Goal: Task Accomplishment & Management: Manage account settings

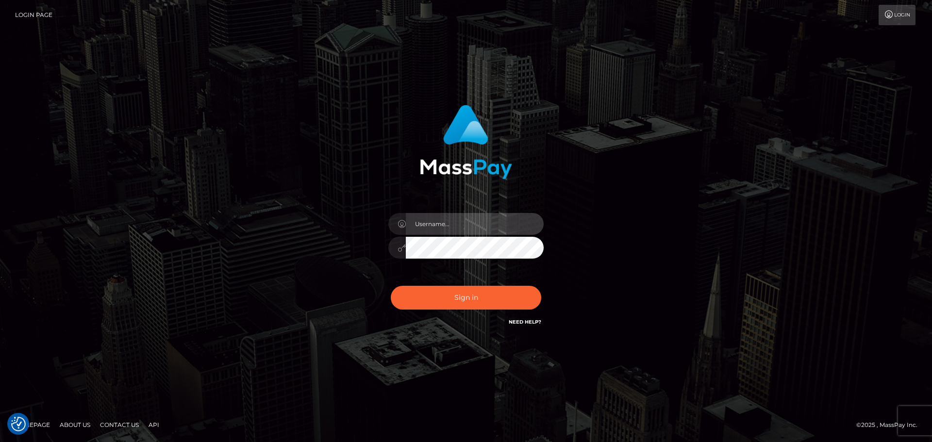
click at [458, 221] on input "text" at bounding box center [475, 224] width 138 height 22
type input "dawson.throne"
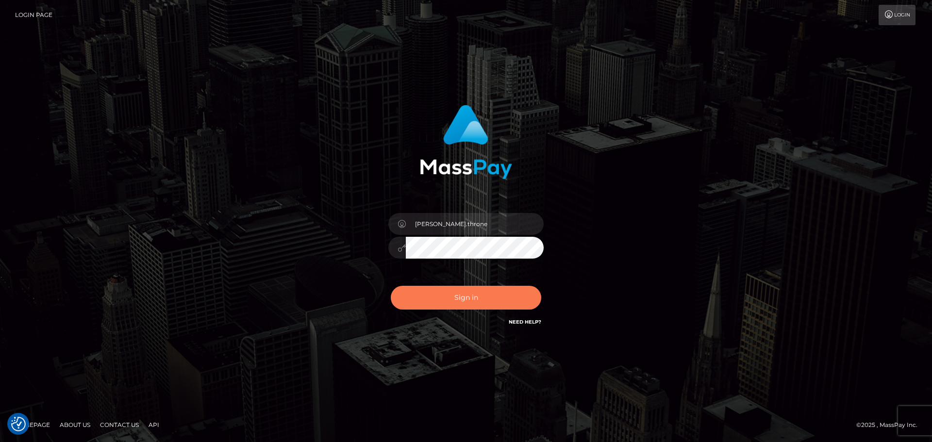
click at [475, 289] on button "Sign in" at bounding box center [466, 298] width 150 height 24
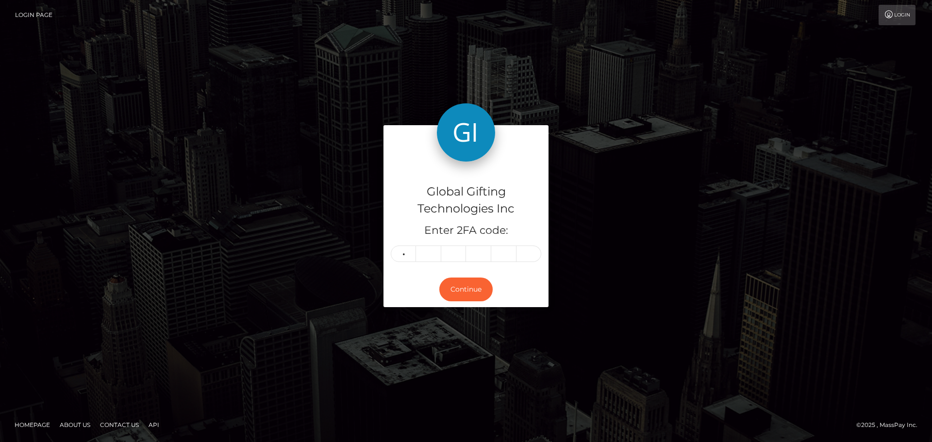
type input "4"
type input "1"
type input "6"
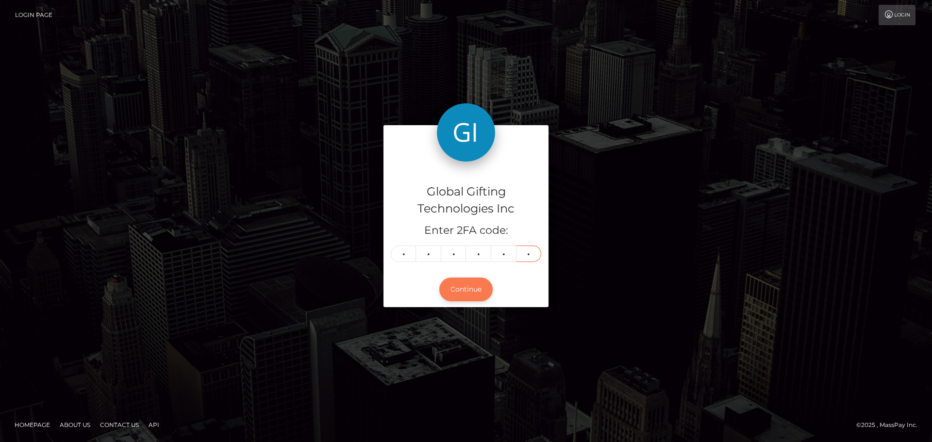
type input "0"
click at [481, 290] on button "Continue" at bounding box center [465, 290] width 53 height 24
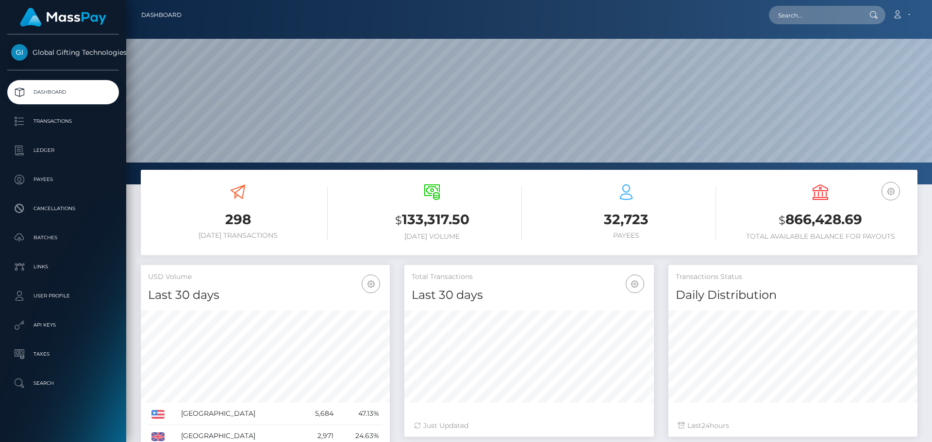
scroll to position [172, 249]
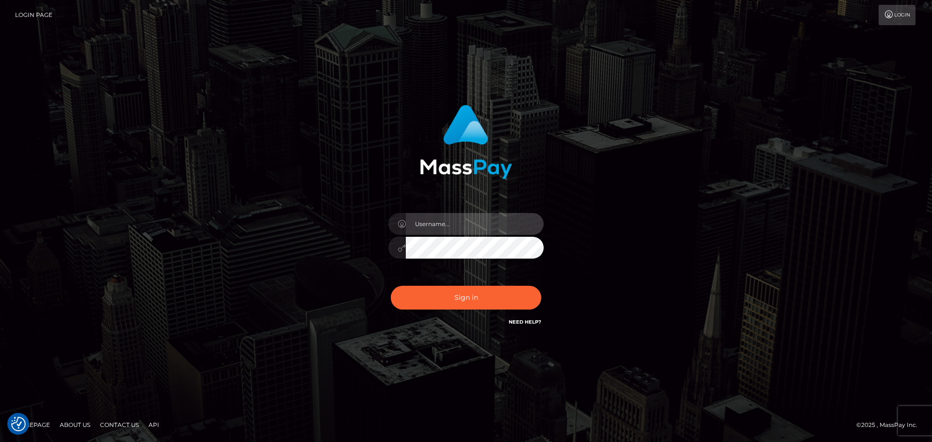
drag, startPoint x: 441, startPoint y: 218, endPoint x: 448, endPoint y: 225, distance: 10.3
click at [441, 219] on input "text" at bounding box center [475, 224] width 138 height 22
type input "dawson.throne"
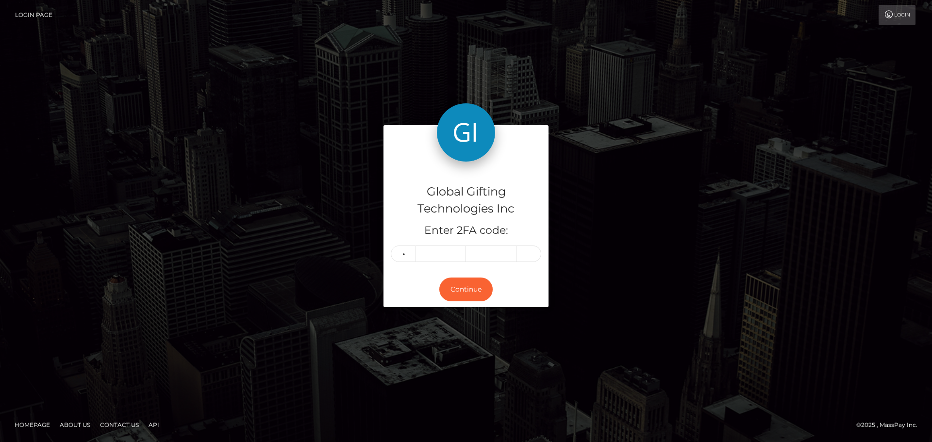
type input "3"
type input "6"
type input "8"
type input "0"
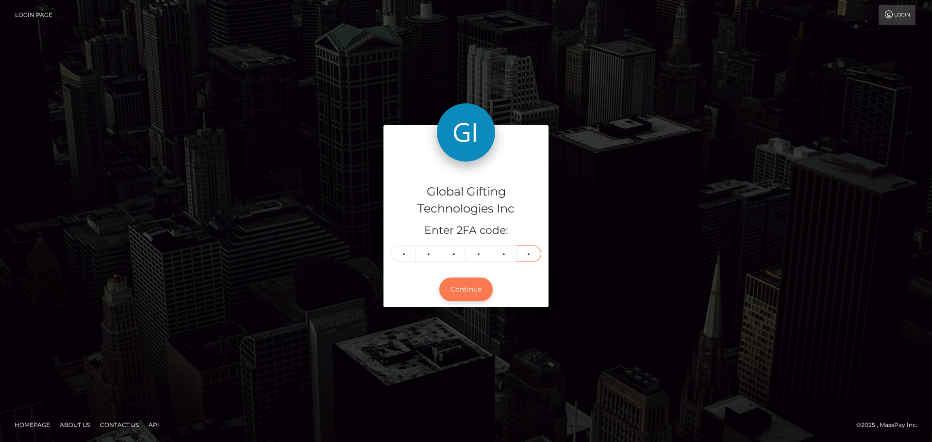
type input "1"
click at [485, 291] on button "Continue" at bounding box center [465, 290] width 53 height 24
